Goal: Find specific page/section: Find specific page/section

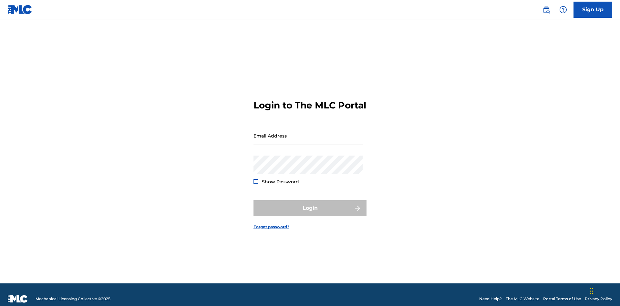
scroll to position [8, 0]
click at [308, 133] on input "Email Address" at bounding box center [308, 136] width 109 height 18
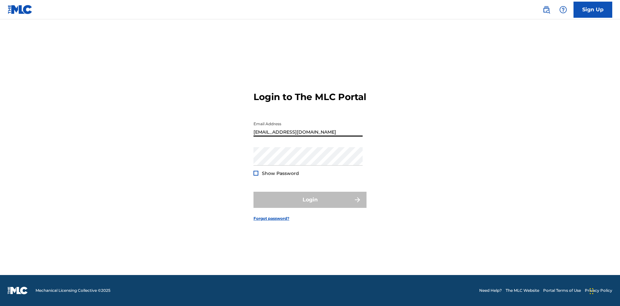
type input "Duke.McTesterson@gmail.com"
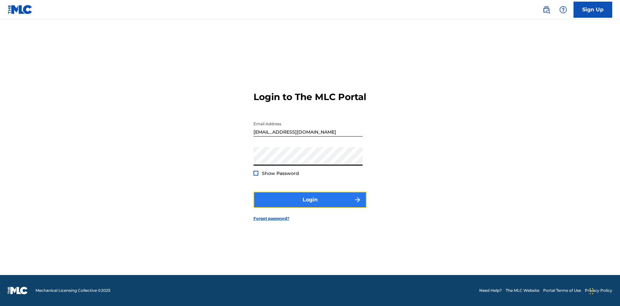
click at [310, 206] on button "Login" at bounding box center [310, 200] width 113 height 16
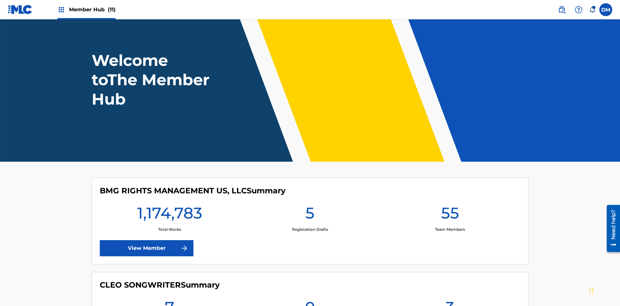
click at [92, 9] on span "Member Hub (11)" at bounding box center [92, 9] width 47 height 7
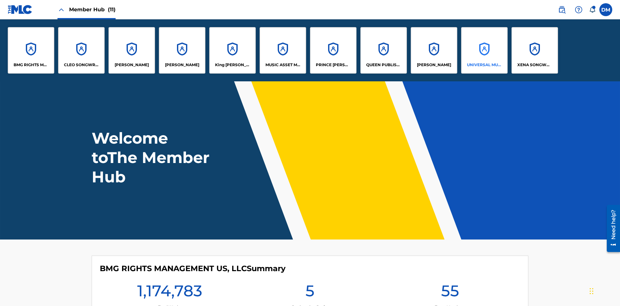
click at [484, 65] on p "UNIVERSAL MUSIC PUB GROUP" at bounding box center [484, 65] width 35 height 6
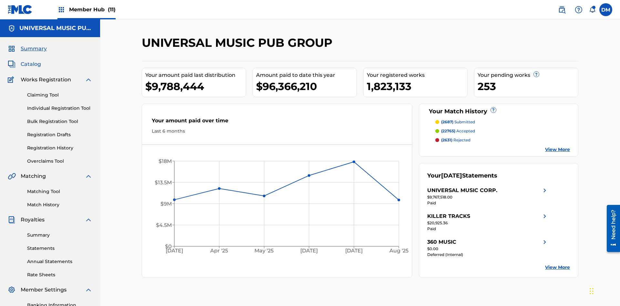
click at [31, 60] on span "Catalog" at bounding box center [31, 64] width 20 height 8
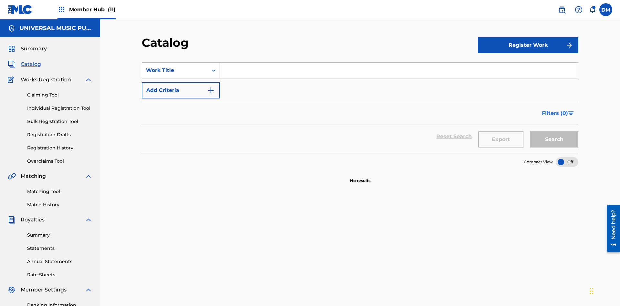
click at [555, 110] on span "Filters ( 0 )" at bounding box center [555, 114] width 26 height 8
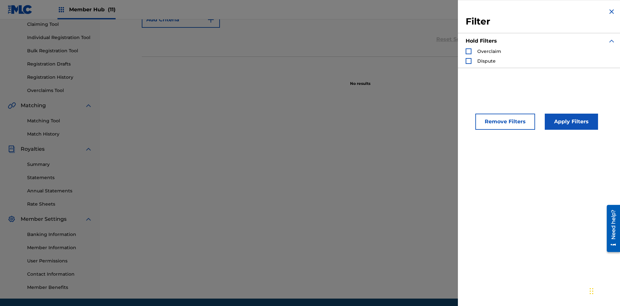
click at [469, 51] on div "Search Form" at bounding box center [469, 51] width 6 height 6
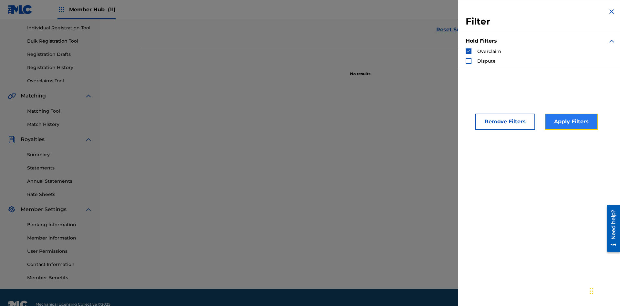
click at [571, 122] on button "Apply Filters" at bounding box center [571, 122] width 53 height 16
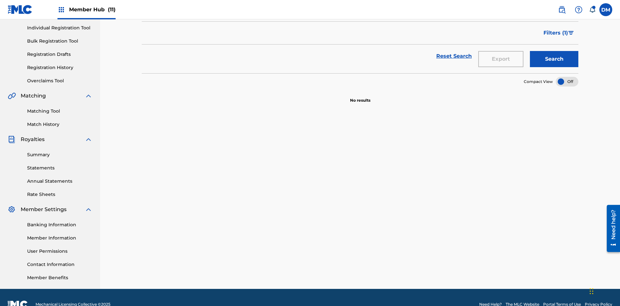
scroll to position [94, 0]
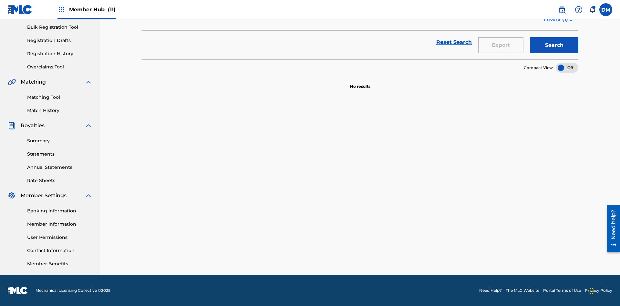
click at [556, 23] on span "Filters ( 1 )" at bounding box center [556, 19] width 25 height 8
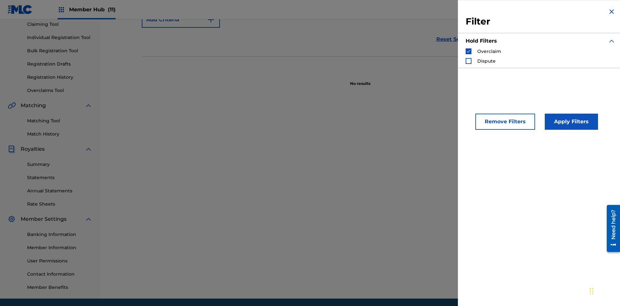
click at [469, 51] on img "Search Form" at bounding box center [469, 51] width 5 height 5
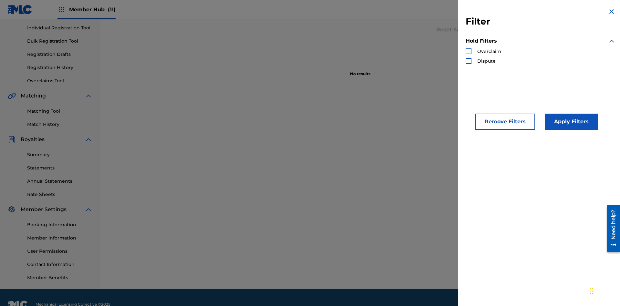
click at [469, 61] on div "Search Form" at bounding box center [469, 61] width 6 height 6
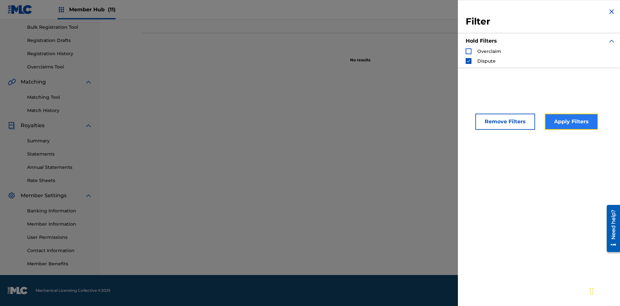
click at [571, 122] on button "Apply Filters" at bounding box center [571, 122] width 53 height 16
